Goal: Information Seeking & Learning: Learn about a topic

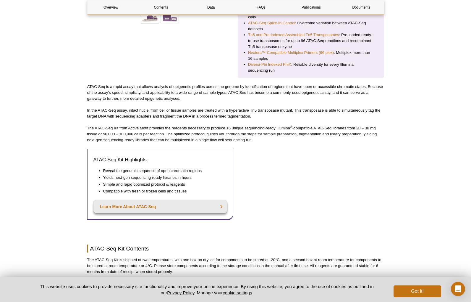
scroll to position [89, 0]
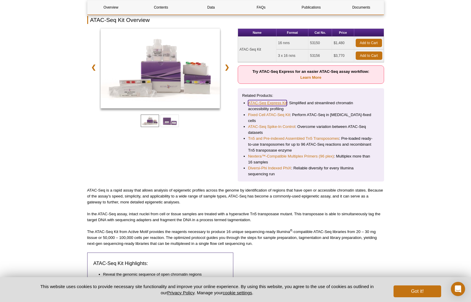
click at [273, 102] on link "ATAC-Seq Express Kit" at bounding box center [267, 103] width 39 height 6
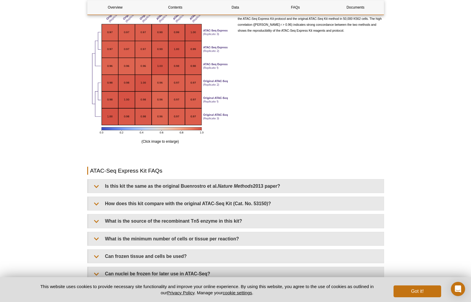
scroll to position [1083, 0]
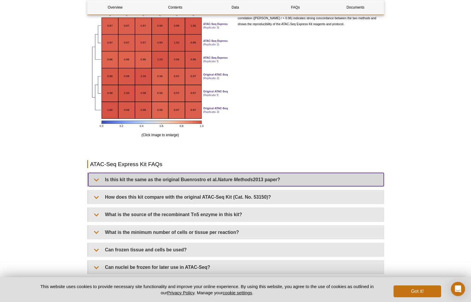
click at [103, 173] on summary "Is this kit the same as the original Buenrostro et al. Nature Methods 2013 pape…" at bounding box center [236, 179] width 296 height 13
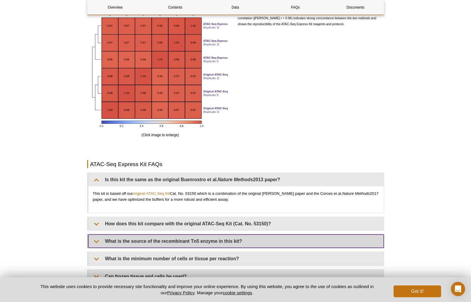
click at [180, 243] on summary "What is the source of the recombinant Tn5 enzyme in this kit?" at bounding box center [236, 240] width 296 height 13
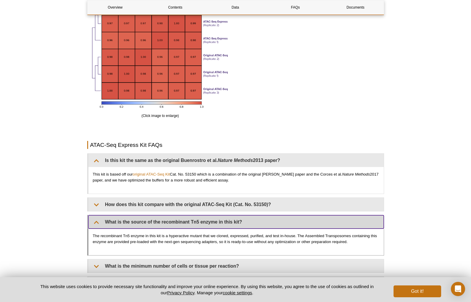
scroll to position [1149, 0]
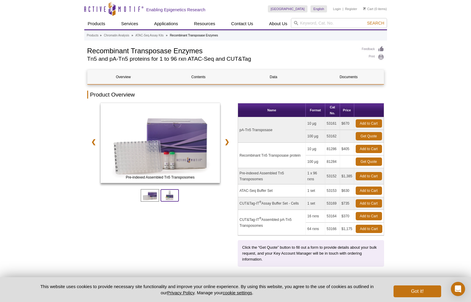
click at [170, 196] on span at bounding box center [170, 195] width 18 height 12
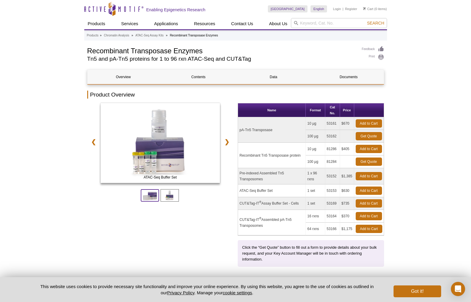
click at [153, 195] on span at bounding box center [150, 195] width 18 height 12
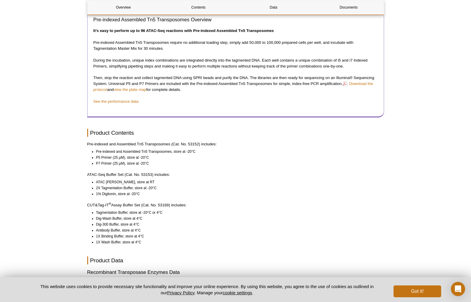
scroll to position [479, 0]
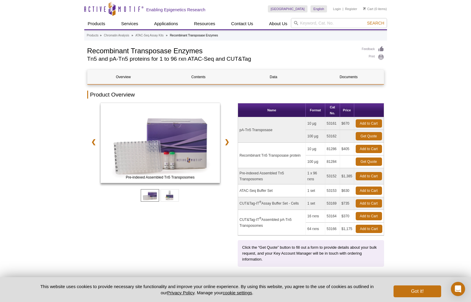
click at [334, 149] on td "81286" at bounding box center [333, 149] width 15 height 13
copy td "81286"
drag, startPoint x: 240, startPoint y: 156, endPoint x: 304, endPoint y: 156, distance: 63.6
click at [304, 156] on td "Recombinant Tn5 Transposase protein" at bounding box center [272, 155] width 68 height 25
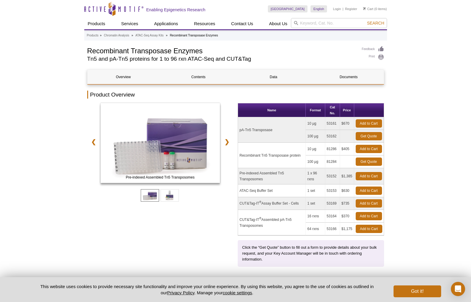
copy td "Recombinant Tn5 Transposase protein"
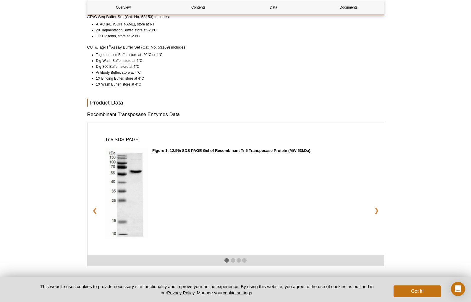
scroll to position [654, 0]
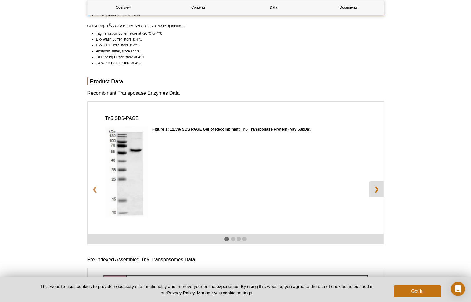
drag, startPoint x: 382, startPoint y: 205, endPoint x: 375, endPoint y: 197, distance: 11.1
click at [381, 204] on div "Tn5 SDS-PAGE Figure 1: 12.5% SDS PAGE Gel of Recombinant Tn5 Transposase Protei…" at bounding box center [236, 168] width 297 height 132
click at [375, 196] on link "❯" at bounding box center [377, 188] width 15 height 15
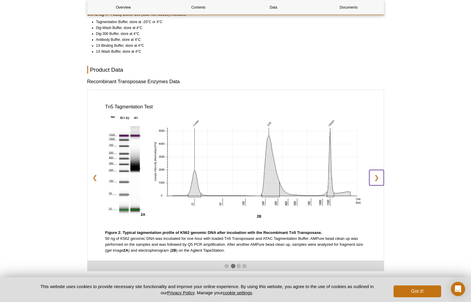
scroll to position [682, 0]
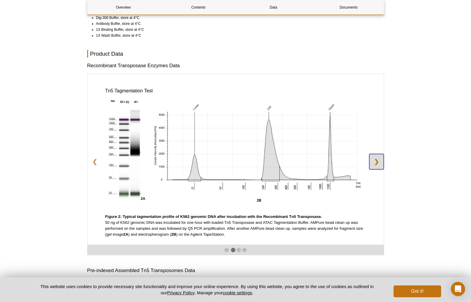
click at [383, 167] on link "❯" at bounding box center [377, 161] width 15 height 15
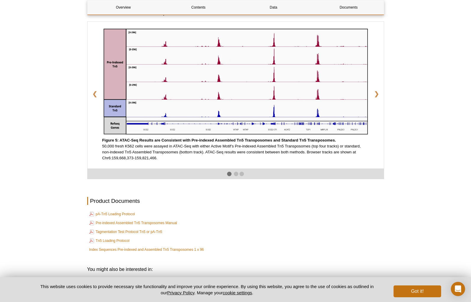
scroll to position [993, 0]
